Goal: Find specific page/section: Find specific page/section

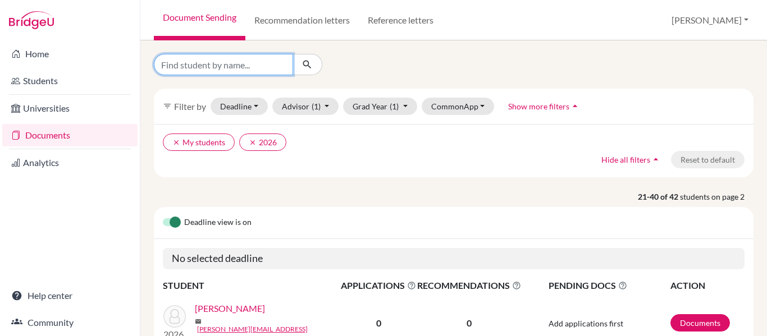
click at [225, 66] on input "Find student by name..." at bounding box center [223, 64] width 139 height 21
type input "[PERSON_NAME]"
click button "submit" at bounding box center [308, 64] width 30 height 21
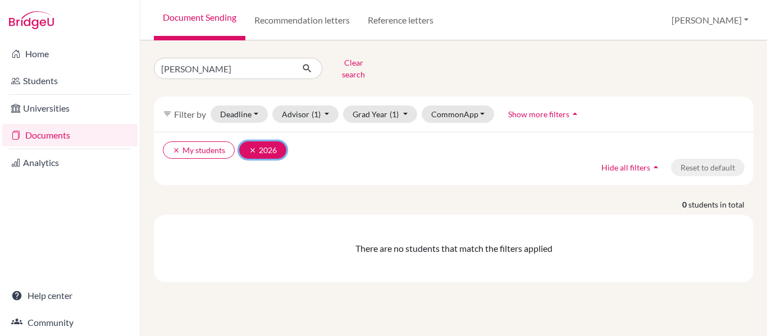
click at [248, 144] on button "clear 2026" at bounding box center [262, 149] width 47 height 17
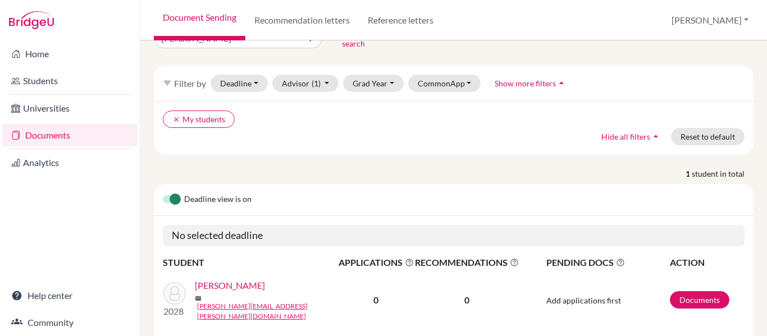
scroll to position [56, 0]
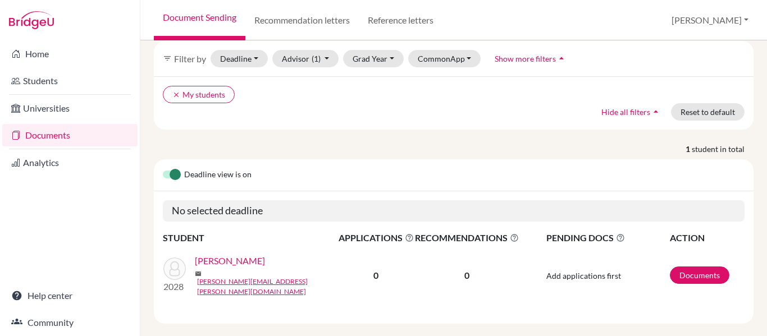
click at [229, 257] on link "[PERSON_NAME]" at bounding box center [230, 260] width 70 height 13
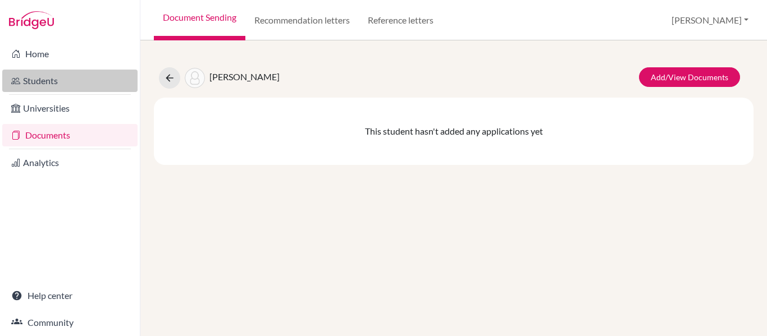
click at [49, 78] on link "Students" at bounding box center [69, 81] width 135 height 22
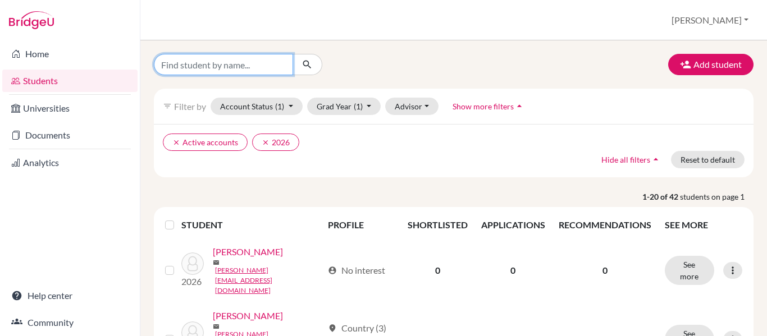
click at [234, 63] on input "Find student by name..." at bounding box center [223, 64] width 139 height 21
type input "GUSS"
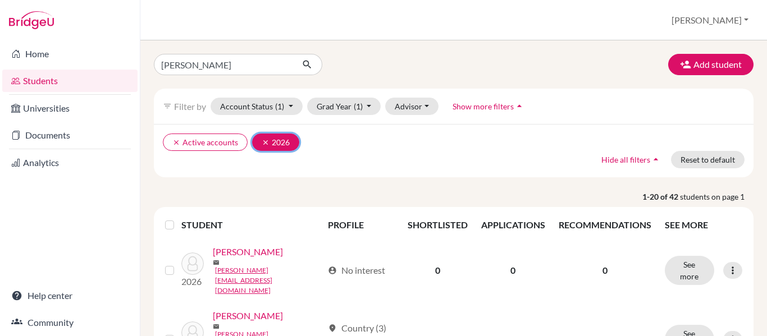
click at [264, 140] on icon "clear" at bounding box center [266, 143] width 8 height 8
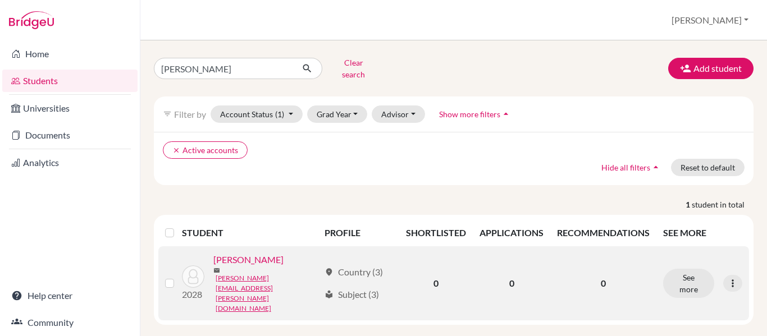
click at [218, 267] on link "[PERSON_NAME]" at bounding box center [248, 259] width 70 height 13
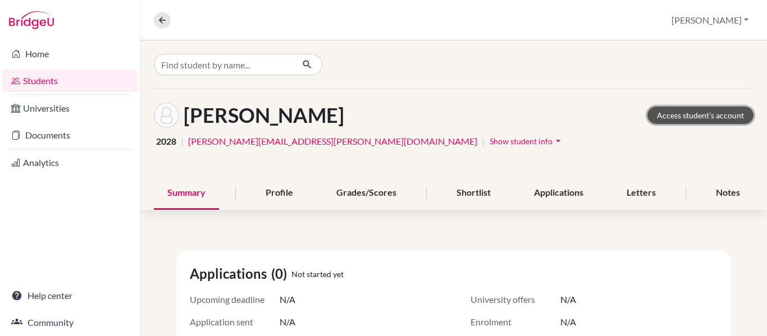
click at [680, 117] on link "Access student's account" at bounding box center [700, 115] width 106 height 17
